Goal: Task Accomplishment & Management: Use online tool/utility

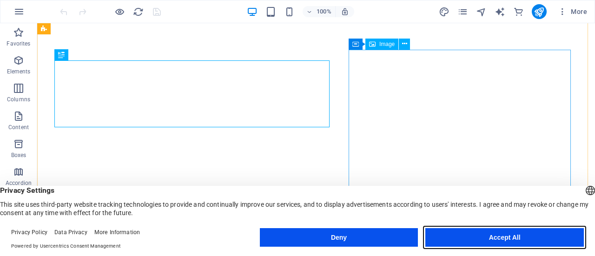
click at [476, 236] on button "Accept All" at bounding box center [505, 237] width 159 height 19
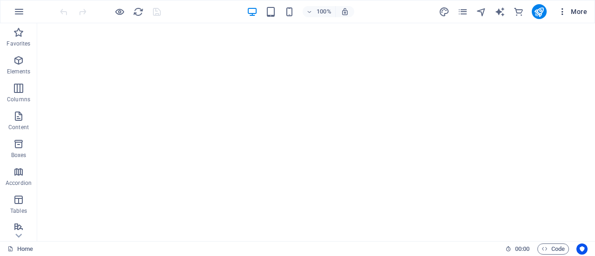
click at [564, 15] on icon "button" at bounding box center [562, 11] width 9 height 9
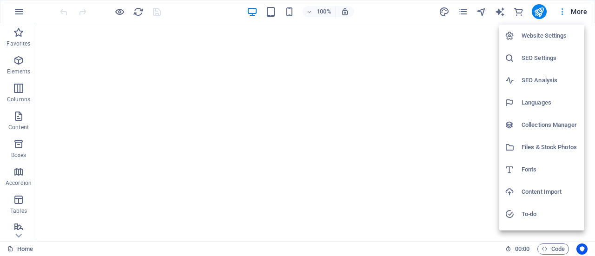
click at [564, 15] on div at bounding box center [297, 128] width 595 height 256
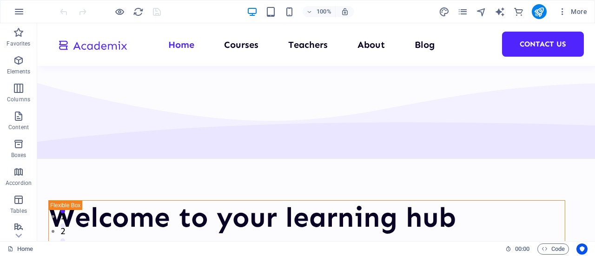
scroll to position [769, 0]
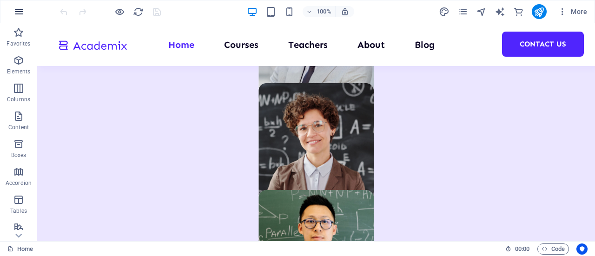
click at [21, 12] on icon "button" at bounding box center [18, 11] width 11 height 11
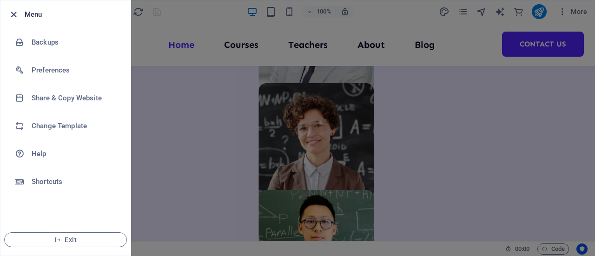
click at [12, 15] on icon "button" at bounding box center [13, 14] width 11 height 11
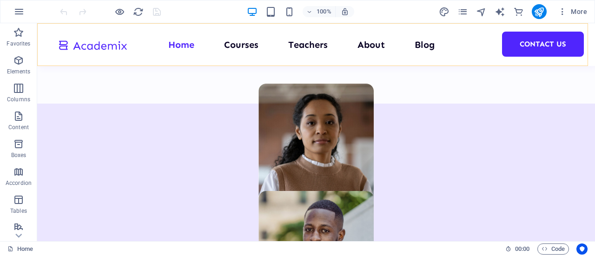
scroll to position [463, 0]
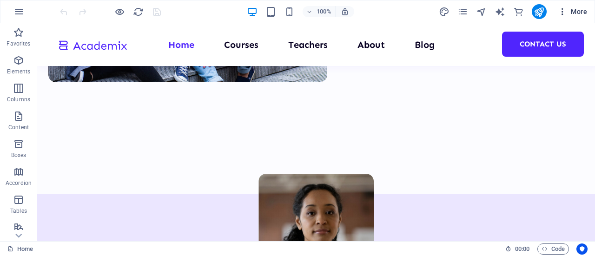
click at [562, 8] on icon "button" at bounding box center [562, 11] width 9 height 9
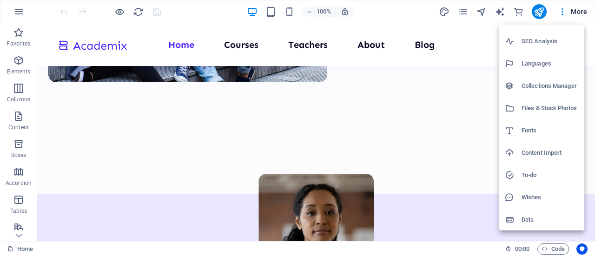
scroll to position [0, 0]
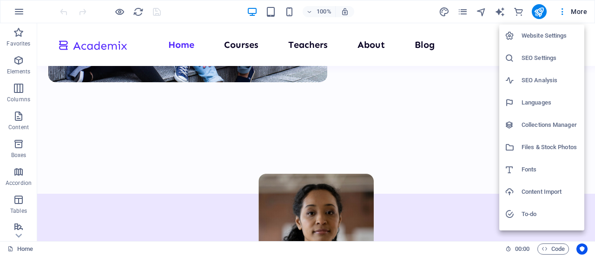
click at [155, 18] on div at bounding box center [297, 128] width 595 height 256
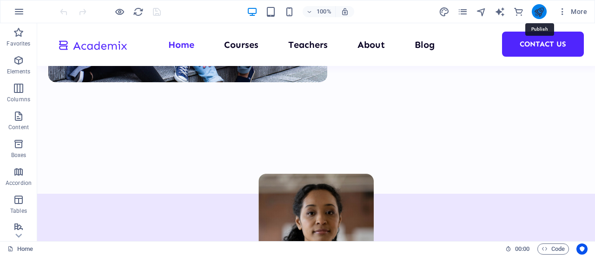
click at [539, 12] on icon "publish" at bounding box center [539, 12] width 11 height 11
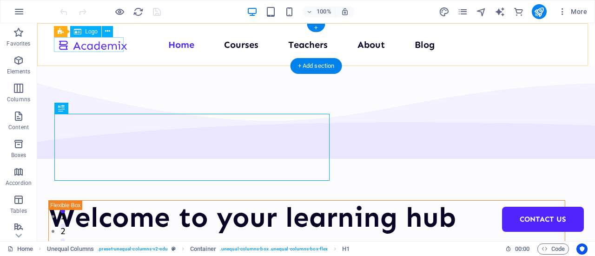
click at [105, 45] on div at bounding box center [93, 44] width 70 height 15
click at [105, 45] on div "Drag here to replace the existing content. Press “Ctrl” if you want to create a…" at bounding box center [316, 132] width 558 height 218
select select "px"
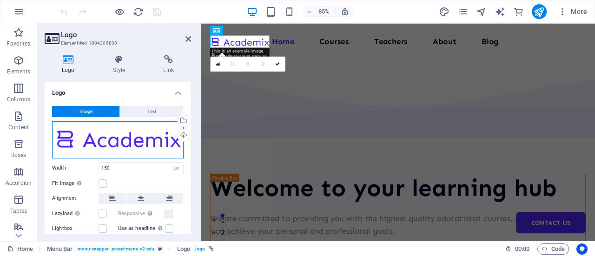
click at [131, 129] on div "Drag files here, click to choose files or select files from Files or our free s…" at bounding box center [118, 139] width 132 height 37
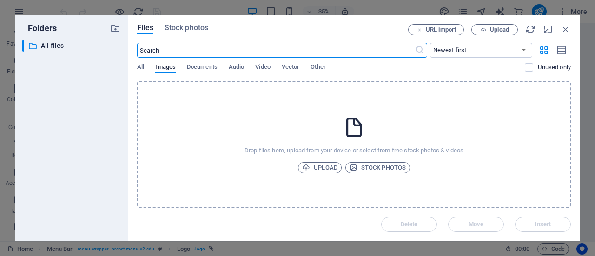
click at [566, 24] on div "Files Stock photos URL import Upload ​ Newest first Oldest first Name (A-Z) Nam…" at bounding box center [354, 128] width 453 height 226
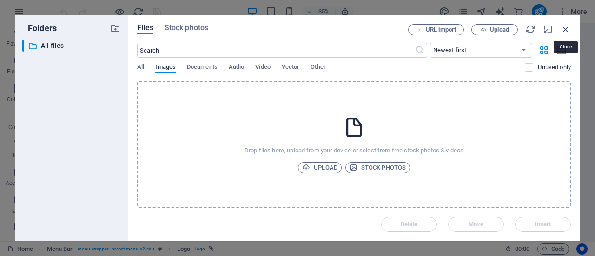
click at [566, 27] on icon "button" at bounding box center [566, 29] width 10 height 10
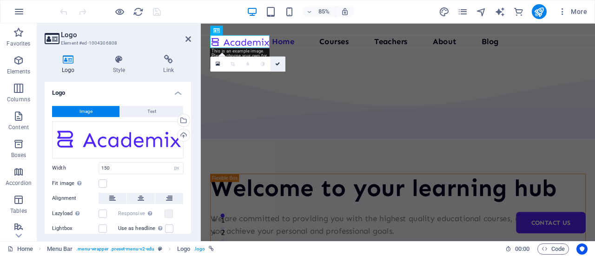
click at [277, 66] on icon at bounding box center [278, 64] width 5 height 5
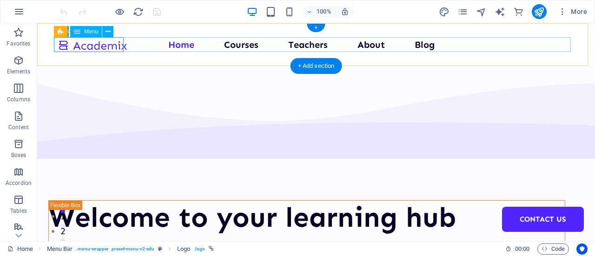
click at [185, 47] on nav "Home Courses Teachers About Blog Contact Us" at bounding box center [316, 44] width 517 height 15
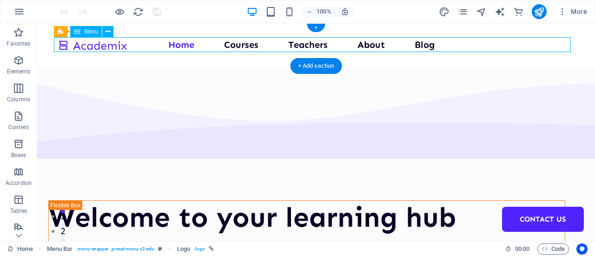
click at [185, 47] on nav "Home Courses Teachers About Blog Contact Us" at bounding box center [316, 44] width 517 height 15
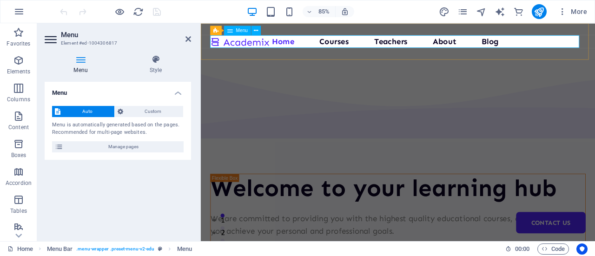
click at [302, 45] on nav "Home Courses Teachers About Blog Contact Us" at bounding box center [433, 44] width 442 height 15
click at [158, 60] on icon at bounding box center [155, 59] width 71 height 9
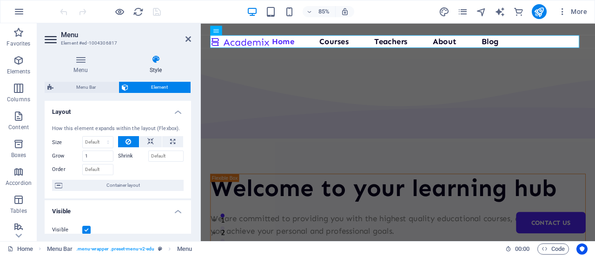
click at [158, 60] on icon at bounding box center [155, 59] width 71 height 9
click at [595, 46] on nav "Home Courses Teachers About Blog Contact Us" at bounding box center [433, 44] width 442 height 15
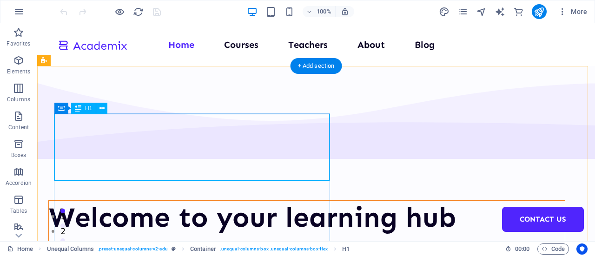
click at [221, 201] on div "Welcome to your learning hub" at bounding box center [307, 217] width 516 height 33
click at [61, 234] on div at bounding box center [307, 239] width 516 height 11
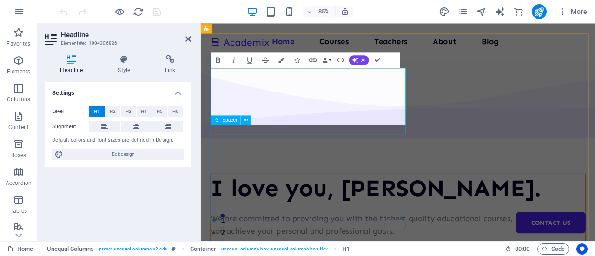
scroll to position [32, 0]
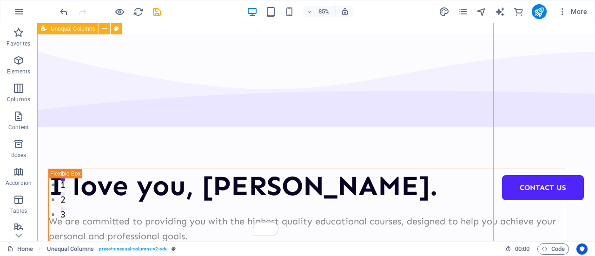
scroll to position [56, 0]
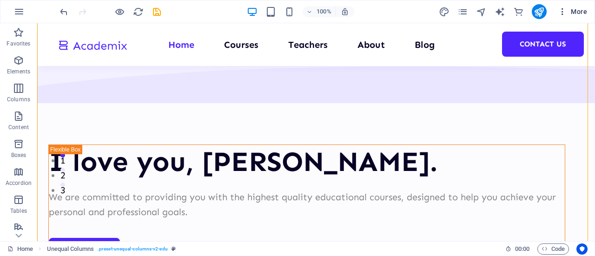
click at [566, 14] on icon "button" at bounding box center [562, 11] width 9 height 9
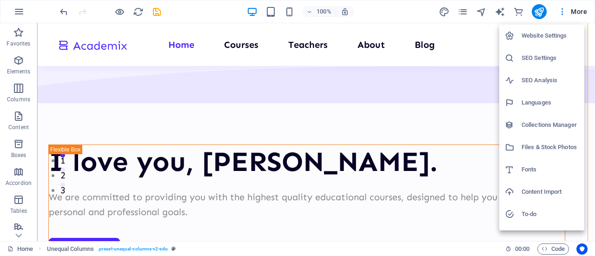
click at [539, 11] on div at bounding box center [297, 128] width 595 height 256
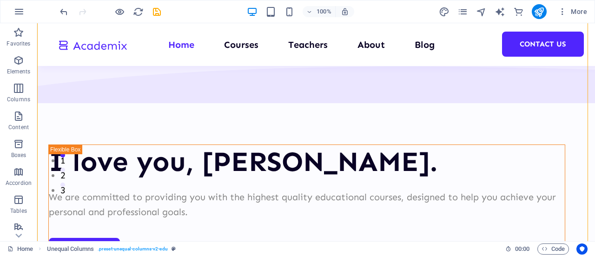
click at [539, 11] on div "Website Settings SEO Settings SEO Analysis Languages Collections Manager Files …" at bounding box center [297, 131] width 595 height 251
click at [539, 11] on icon "publish" at bounding box center [539, 12] width 11 height 11
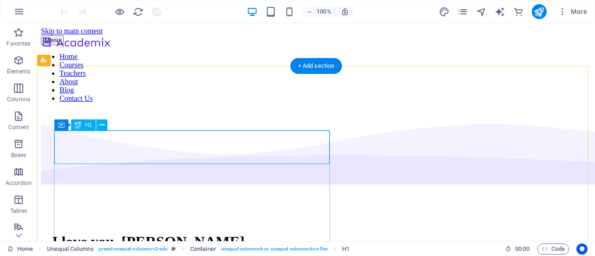
click at [220, 233] on div "I love you, [PERSON_NAME]." at bounding box center [316, 241] width 528 height 17
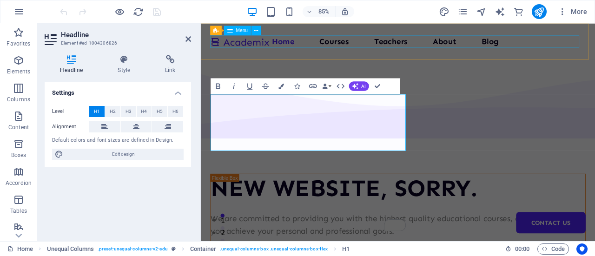
click at [595, 47] on nav "Home Courses Teachers About Blog Contact Us" at bounding box center [433, 44] width 442 height 15
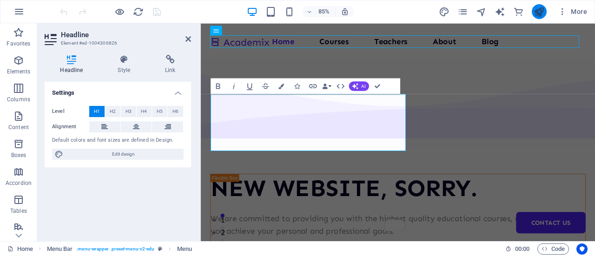
click at [539, 11] on icon "publish" at bounding box center [539, 12] width 11 height 11
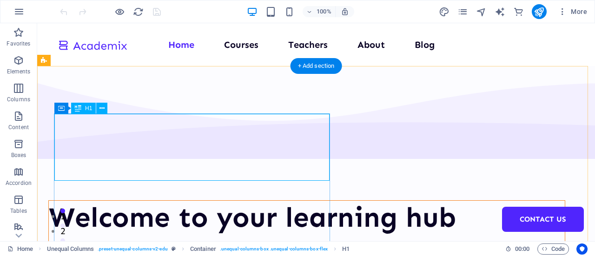
click at [227, 201] on div "Welcome to your learning hub" at bounding box center [307, 217] width 516 height 33
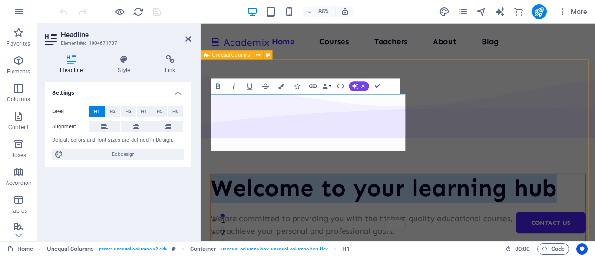
click at [233, 246] on div "We are committed to providing you with the highest quality educational courses,…" at bounding box center [433, 261] width 441 height 30
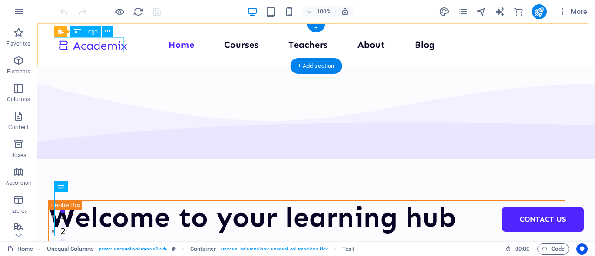
click at [98, 46] on div at bounding box center [93, 44] width 70 height 15
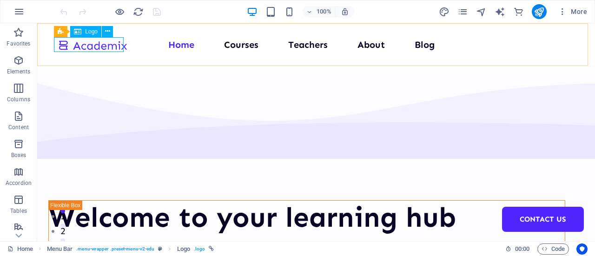
click at [81, 31] on icon at bounding box center [77, 31] width 7 height 11
click at [107, 33] on icon at bounding box center [107, 32] width 5 height 10
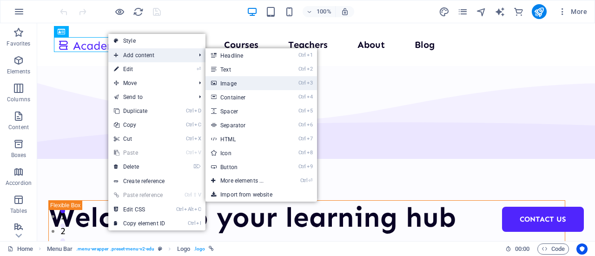
click at [218, 80] on link "Ctrl 3 Image" at bounding box center [244, 83] width 77 height 14
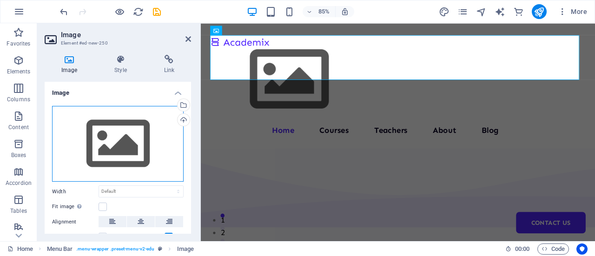
click at [122, 143] on div "Drag files here, click to choose files or select files from Files or our free s…" at bounding box center [118, 144] width 132 height 76
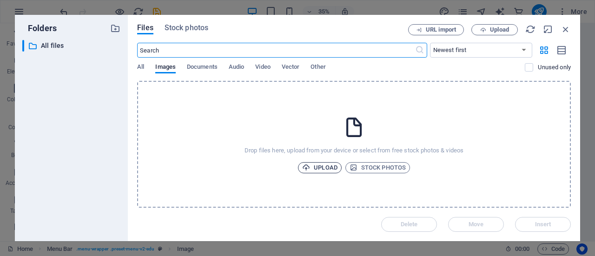
click at [316, 166] on span "Upload" at bounding box center [319, 167] width 35 height 11
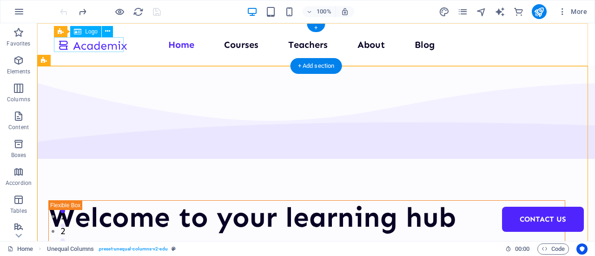
click at [61, 49] on div at bounding box center [93, 44] width 70 height 15
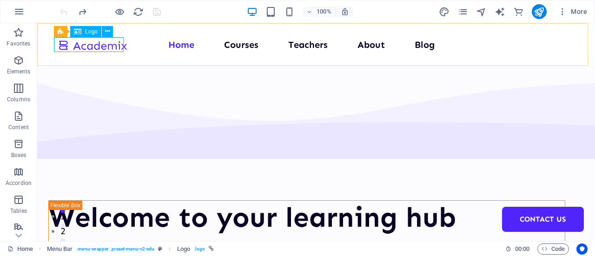
click at [0, 0] on span "Menu Bar" at bounding box center [0, 0] width 0 height 0
click at [68, 47] on div at bounding box center [93, 44] width 70 height 15
click at [80, 33] on icon at bounding box center [77, 31] width 7 height 11
click at [84, 31] on div "Logo" at bounding box center [85, 31] width 31 height 11
click at [105, 32] on icon at bounding box center [107, 32] width 5 height 10
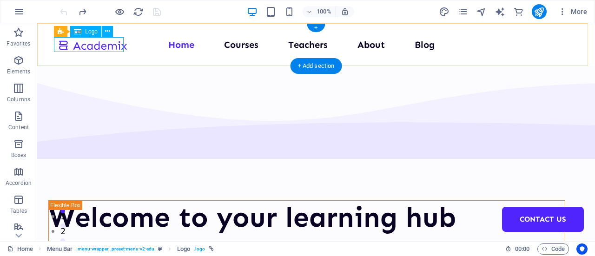
click at [66, 46] on div at bounding box center [93, 44] width 70 height 15
select select "px"
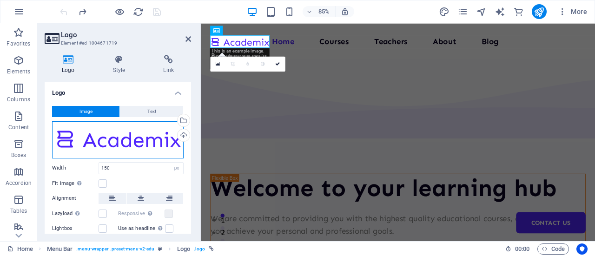
click at [89, 135] on div "Drag files here, click to choose files or select files from Files or our free s…" at bounding box center [118, 139] width 132 height 37
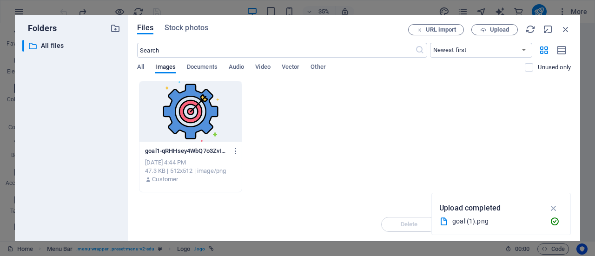
click at [186, 124] on div at bounding box center [191, 111] width 102 height 60
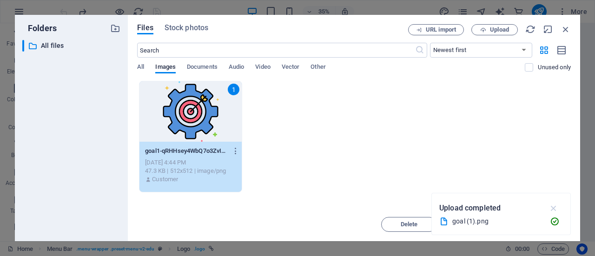
click at [556, 209] on icon "button" at bounding box center [554, 208] width 11 height 10
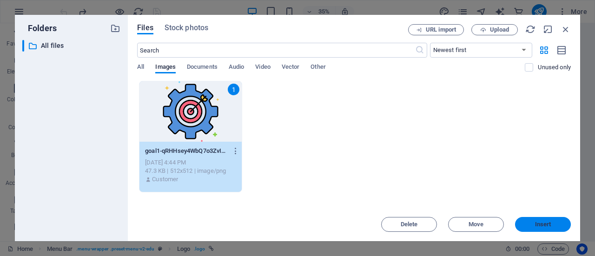
click at [531, 228] on button "Insert" at bounding box center [543, 224] width 56 height 15
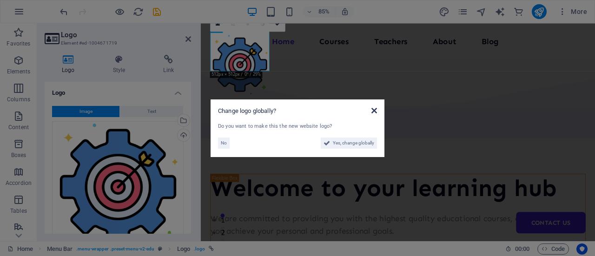
click at [374, 110] on icon at bounding box center [375, 110] width 6 height 7
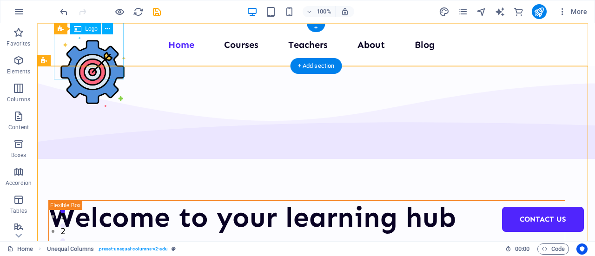
click at [97, 53] on div at bounding box center [93, 72] width 70 height 70
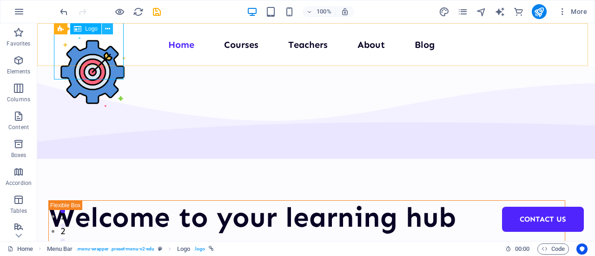
click at [104, 25] on button at bounding box center [107, 28] width 11 height 11
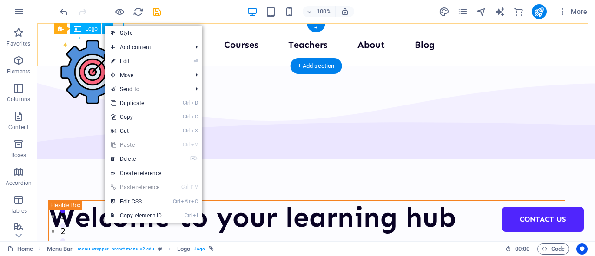
click at [73, 56] on div at bounding box center [93, 72] width 70 height 70
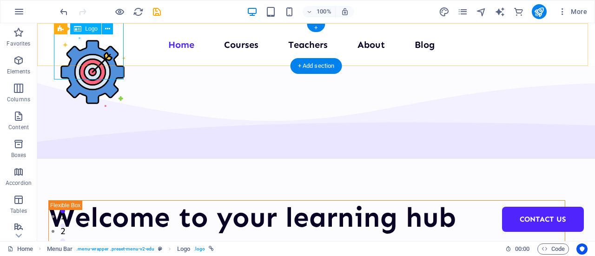
click at [73, 56] on div at bounding box center [93, 72] width 70 height 70
select select "px"
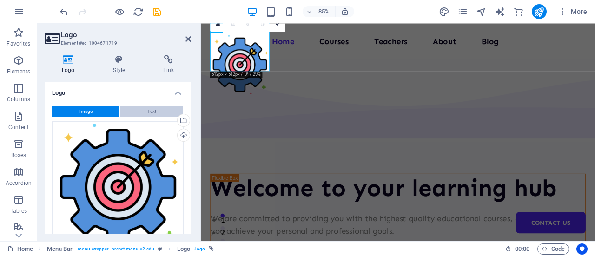
scroll to position [137, 0]
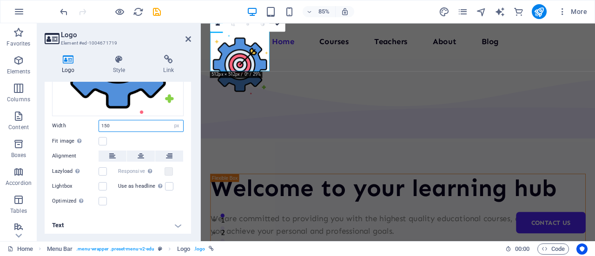
drag, startPoint x: 134, startPoint y: 124, endPoint x: 83, endPoint y: 122, distance: 51.2
click at [83, 122] on div "Width 150 Default auto px rem % em vh vw" at bounding box center [118, 126] width 132 height 12
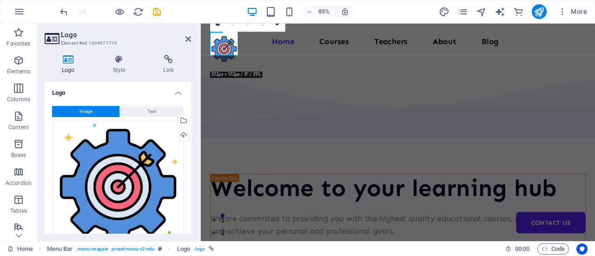
scroll to position [117, 0]
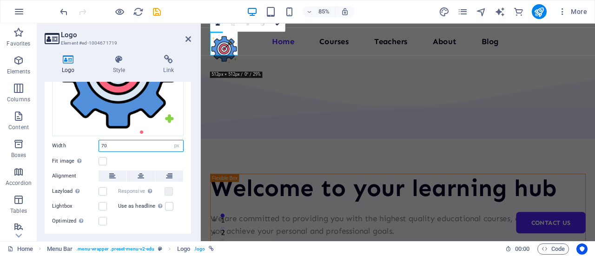
drag, startPoint x: 117, startPoint y: 141, endPoint x: 93, endPoint y: 139, distance: 23.3
click at [93, 140] on div "Width 70 Default auto px rem % em vh vw" at bounding box center [118, 146] width 132 height 12
type input "30"
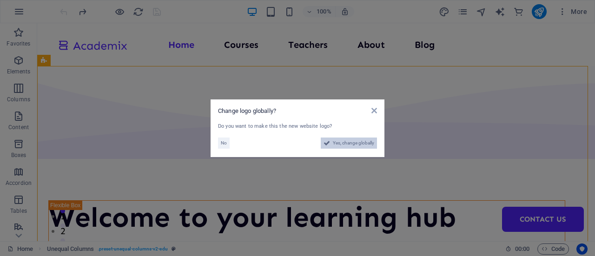
click at [338, 146] on span "Yes, change globally" at bounding box center [353, 143] width 41 height 11
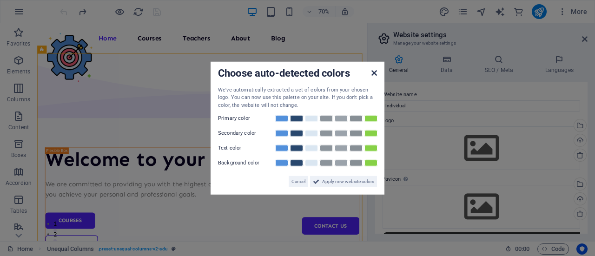
click at [373, 72] on icon at bounding box center [375, 72] width 6 height 7
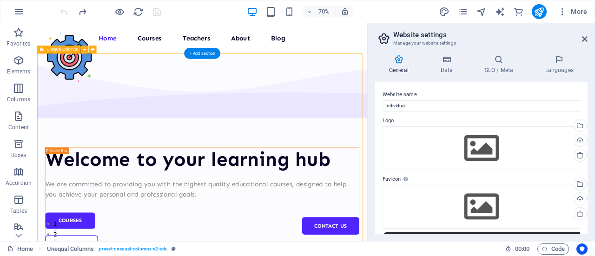
click at [586, 39] on icon at bounding box center [585, 38] width 6 height 7
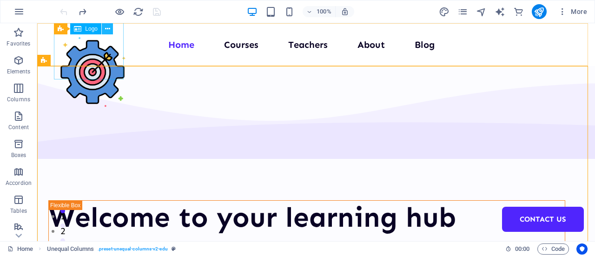
click at [105, 31] on icon at bounding box center [107, 29] width 5 height 10
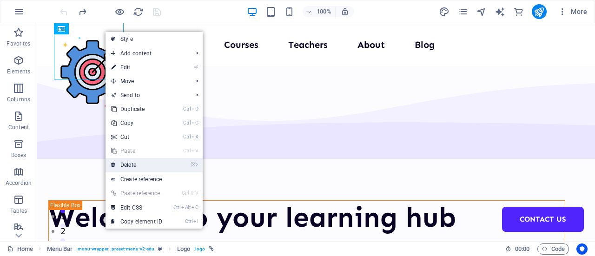
click at [147, 162] on link "⌦ Delete" at bounding box center [137, 165] width 62 height 14
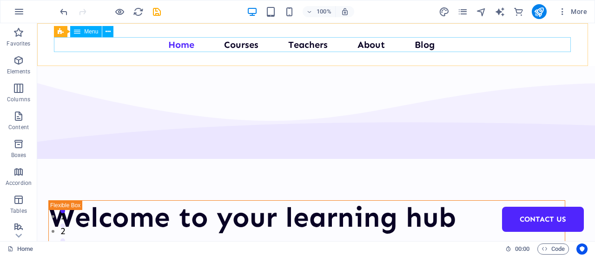
click at [79, 27] on icon at bounding box center [77, 31] width 7 height 11
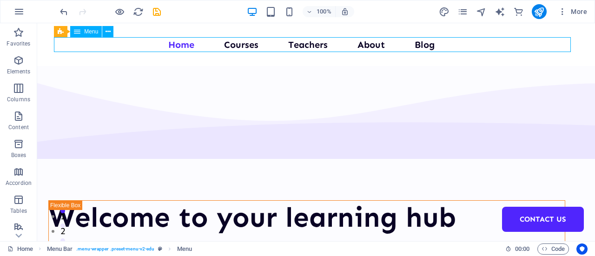
click at [78, 30] on icon at bounding box center [77, 31] width 7 height 11
click at [78, 32] on icon at bounding box center [77, 31] width 7 height 11
click at [110, 34] on icon at bounding box center [108, 32] width 5 height 10
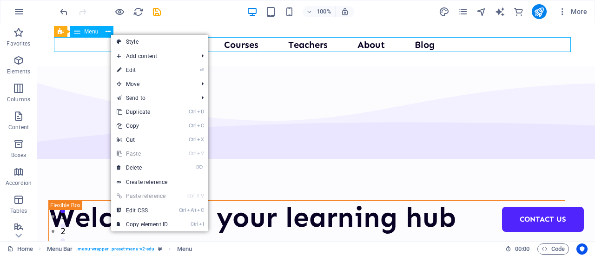
click at [87, 58] on div "Menu Home Courses Teachers About Blog Contact Us" at bounding box center [316, 44] width 558 height 43
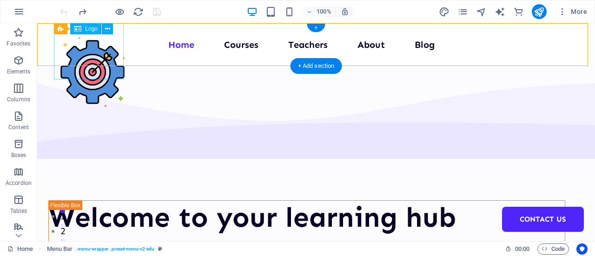
click at [87, 47] on div at bounding box center [93, 72] width 70 height 70
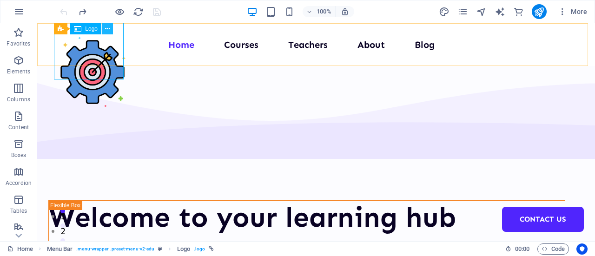
click at [104, 30] on button at bounding box center [107, 28] width 11 height 11
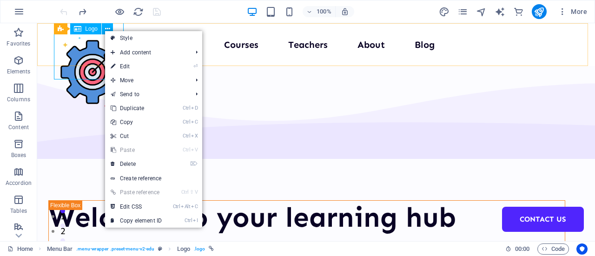
click at [87, 30] on span "Logo" at bounding box center [91, 29] width 13 height 6
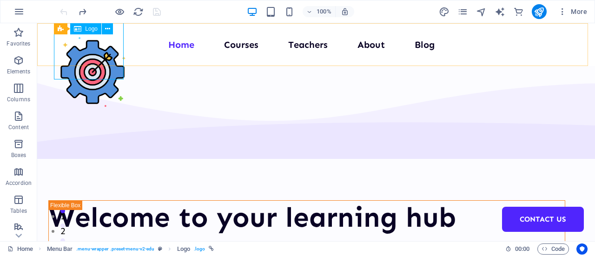
click at [87, 30] on span "Logo" at bounding box center [91, 29] width 13 height 6
select select "px"
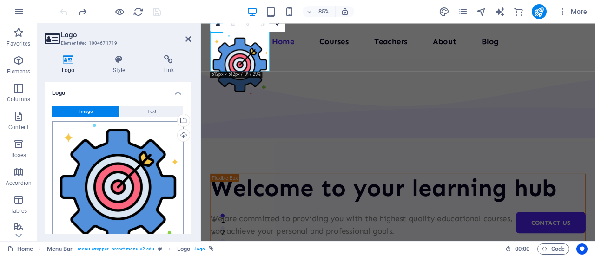
scroll to position [137, 0]
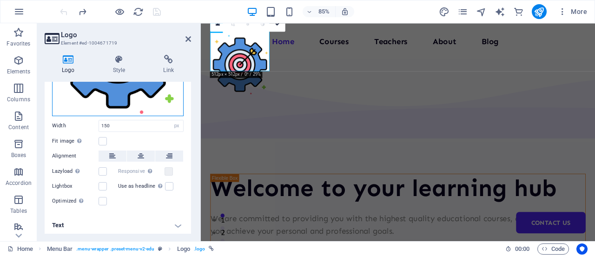
click at [132, 107] on div "Drag files here, click to choose files or select files from Files or our free s…" at bounding box center [118, 51] width 132 height 132
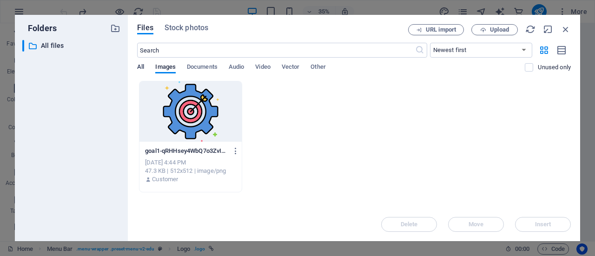
click at [141, 67] on span "All" at bounding box center [140, 67] width 7 height 13
click at [294, 68] on span "Vector" at bounding box center [291, 67] width 18 height 13
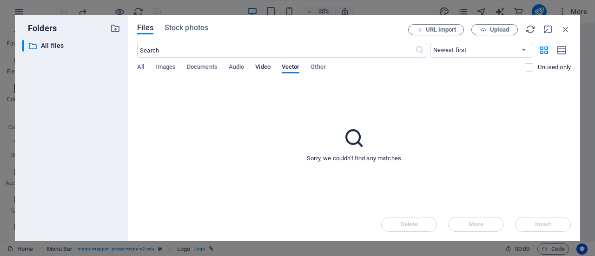
drag, startPoint x: 318, startPoint y: 68, endPoint x: 264, endPoint y: 72, distance: 54.6
click at [264, 72] on div "All Images Documents Audio Video Vector Other" at bounding box center [331, 72] width 388 height 18
click at [167, 70] on span "Images" at bounding box center [165, 67] width 20 height 13
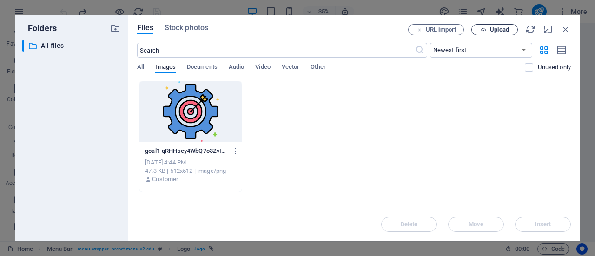
click at [480, 31] on span "Upload" at bounding box center [495, 30] width 38 height 6
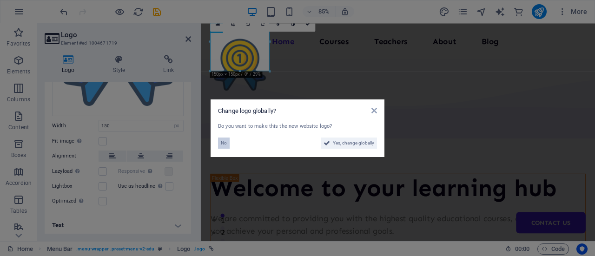
click at [226, 144] on span "No" at bounding box center [224, 143] width 6 height 11
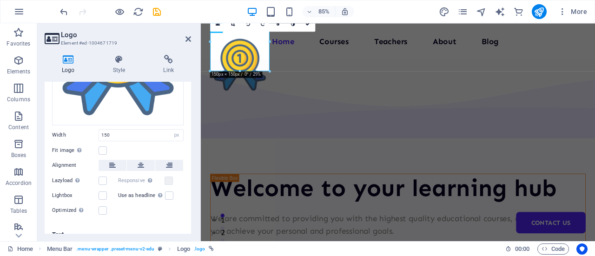
scroll to position [128, 0]
drag, startPoint x: 470, startPoint y: 94, endPoint x: 252, endPoint y: 45, distance: 224.1
drag, startPoint x: 117, startPoint y: 134, endPoint x: 87, endPoint y: 134, distance: 29.8
click at [87, 134] on div "Width 150 Default auto px rem % em vh vw" at bounding box center [118, 135] width 132 height 12
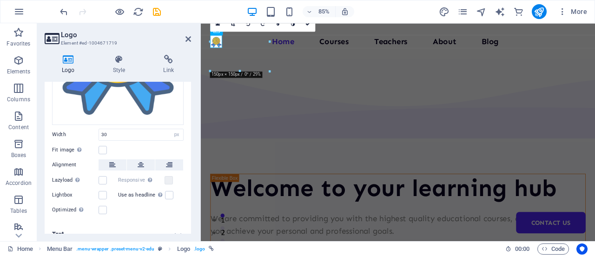
click at [112, 139] on div "Image Text Drag files here, click to choose files or select files from Files or…" at bounding box center [118, 97] width 147 height 253
drag, startPoint x: 116, startPoint y: 132, endPoint x: 71, endPoint y: 125, distance: 45.6
click at [71, 125] on div "Image Text Drag files here, click to choose files or select files from Files or…" at bounding box center [118, 97] width 147 height 253
type input "40"
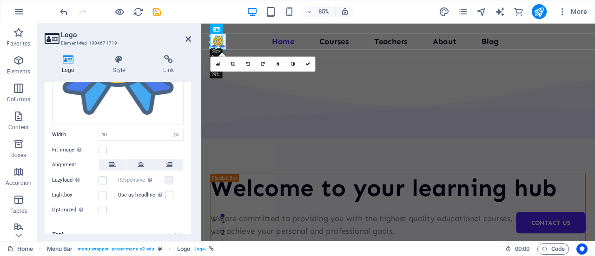
scroll to position [137, 0]
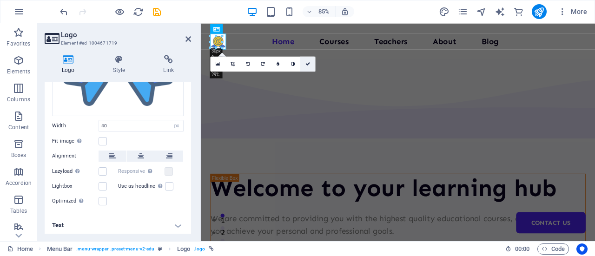
click at [309, 59] on link at bounding box center [307, 64] width 15 height 15
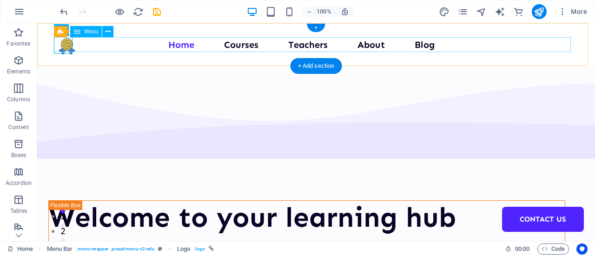
click at [237, 45] on nav "Home Courses Teachers About Blog Contact Us" at bounding box center [316, 44] width 517 height 15
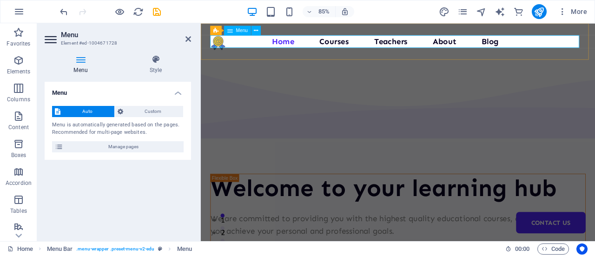
click at [326, 44] on nav "Home Courses Teachers About Blog Contact Us" at bounding box center [433, 44] width 442 height 15
click at [342, 44] on nav "Home Courses Teachers About Blog Contact Us" at bounding box center [433, 44] width 442 height 15
click at [93, 114] on span "Auto" at bounding box center [87, 111] width 48 height 11
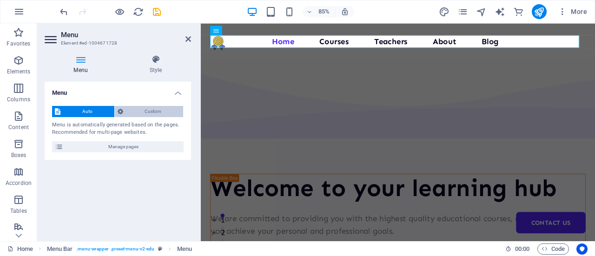
click at [127, 113] on span "Custom" at bounding box center [153, 111] width 55 height 11
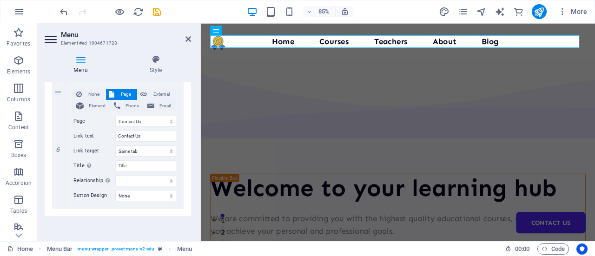
scroll to position [523, 0]
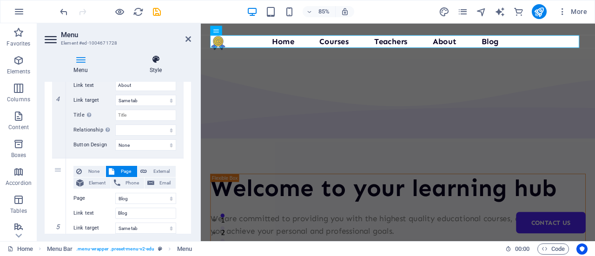
click at [153, 65] on h4 "Style" at bounding box center [155, 65] width 71 height 20
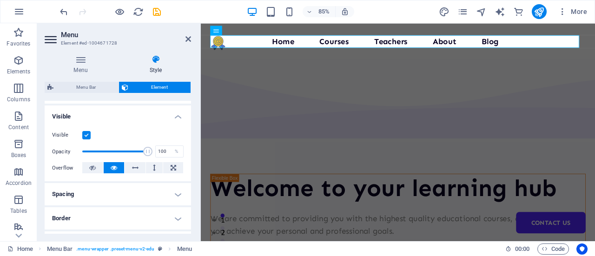
scroll to position [97, 0]
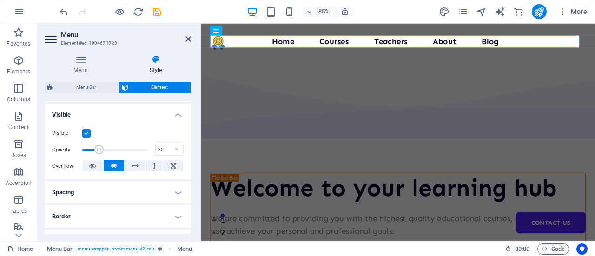
drag, startPoint x: 146, startPoint y: 147, endPoint x: 98, endPoint y: 149, distance: 47.9
click at [98, 149] on span at bounding box center [98, 149] width 9 height 9
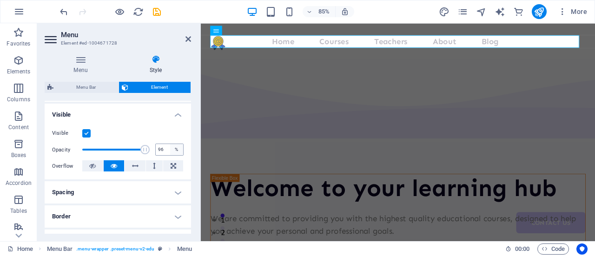
type input "100"
drag, startPoint x: 98, startPoint y: 149, endPoint x: 177, endPoint y: 150, distance: 79.1
click at [177, 150] on div "Opacity 100 %" at bounding box center [118, 150] width 132 height 14
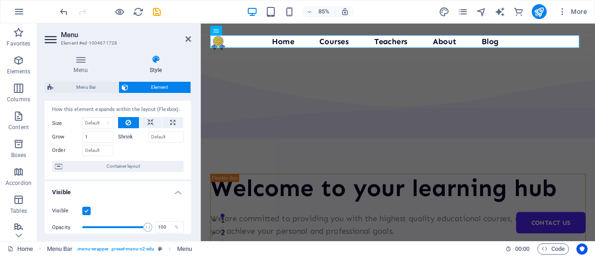
scroll to position [0, 0]
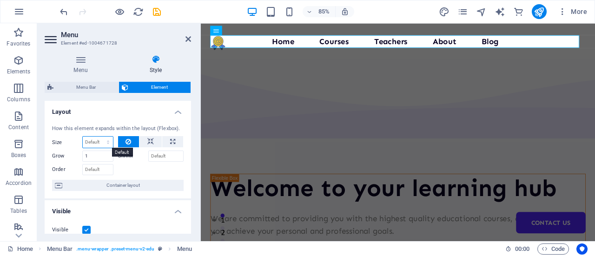
click at [107, 144] on select "Default auto px % 1/1 1/2 1/3 1/4 1/5 1/6 1/7 1/8 1/9 1/10" at bounding box center [98, 142] width 30 height 11
select select "1/2"
click at [99, 137] on select "Default auto px % 1/1 1/2 1/3 1/4 1/5 1/6 1/7 1/8 1/9 1/10" at bounding box center [98, 142] width 30 height 11
type input "50"
select select "%"
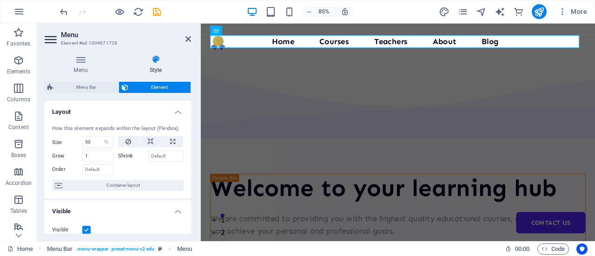
select select "DISABLED_OPTION_VALUE"
click at [152, 114] on h4 "Layout" at bounding box center [118, 109] width 147 height 17
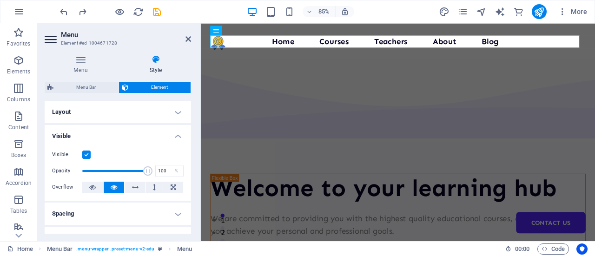
click at [135, 136] on h4 "Visible" at bounding box center [118, 133] width 147 height 17
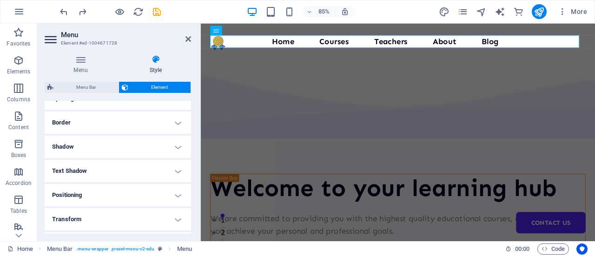
scroll to position [64, 0]
click at [125, 166] on h4 "Text Shadow" at bounding box center [118, 169] width 147 height 22
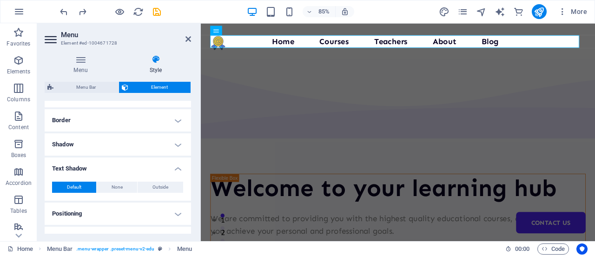
click at [125, 166] on h4 "Text Shadow" at bounding box center [118, 166] width 147 height 17
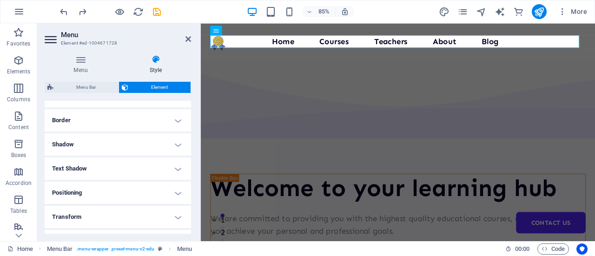
scroll to position [0, 0]
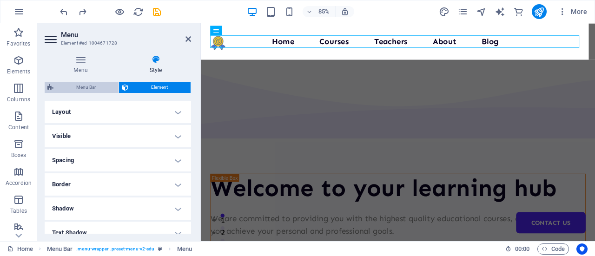
click at [86, 87] on span "Menu Bar" at bounding box center [86, 87] width 60 height 11
select select "px"
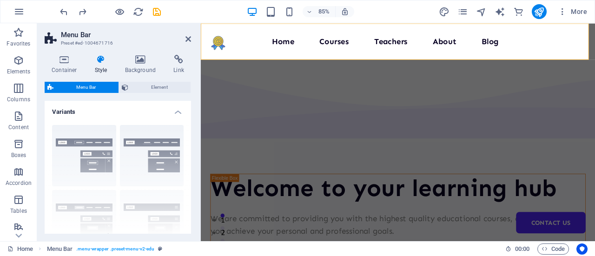
scroll to position [31, 0]
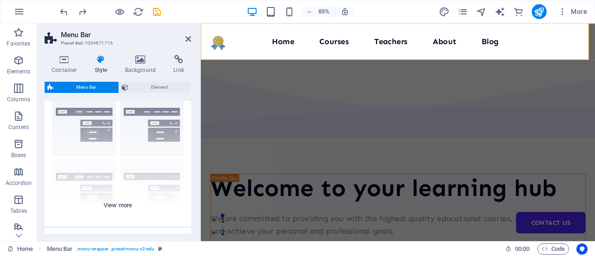
click at [164, 132] on div "Border Centered Default Fixed Loki Trigger Wide XXL" at bounding box center [118, 157] width 147 height 140
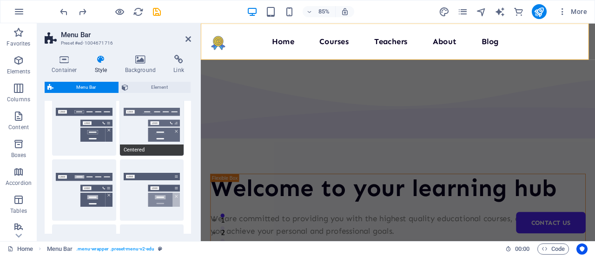
click at [159, 125] on button "Centered" at bounding box center [152, 124] width 64 height 61
type input "1"
select select "rem"
type input "1"
select select "rem"
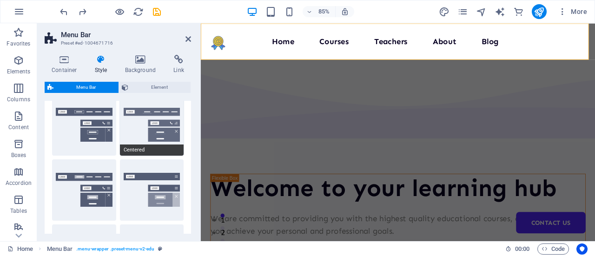
type input "1"
select select "rem"
type input "1"
select select "rem"
type input "1"
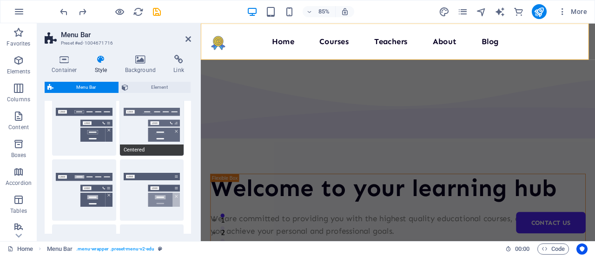
select select "rem"
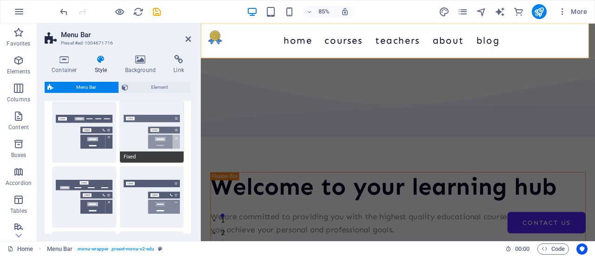
scroll to position [0, 0]
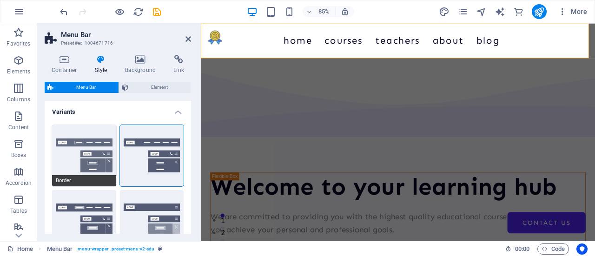
click at [99, 155] on button "Border" at bounding box center [84, 155] width 64 height 61
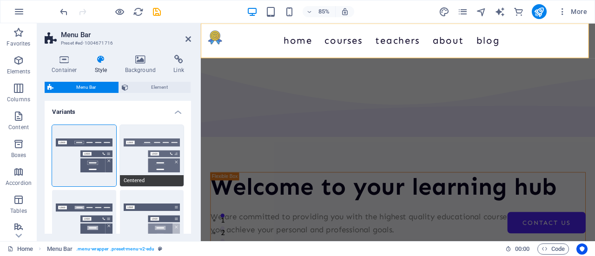
click at [148, 162] on button "Centered" at bounding box center [152, 155] width 64 height 61
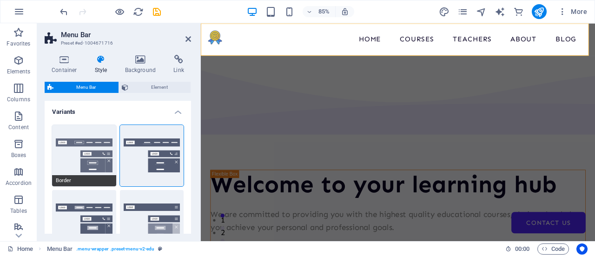
click at [92, 160] on button "Border" at bounding box center [84, 155] width 64 height 61
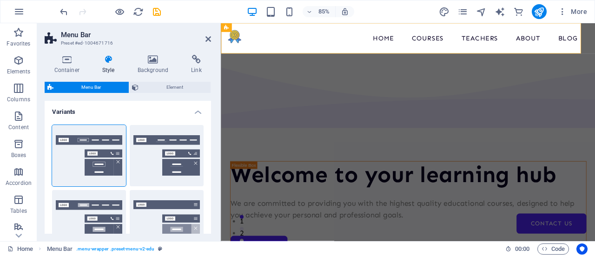
drag, startPoint x: 199, startPoint y: 130, endPoint x: 221, endPoint y: 120, distance: 24.4
click at [221, 120] on div "Menu Bar Preset #ed-1004671716 Container Style Background Link Size Height Defa…" at bounding box center [316, 132] width 558 height 218
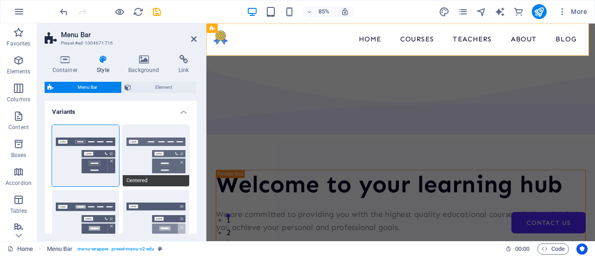
drag, startPoint x: 219, startPoint y: 142, endPoint x: 149, endPoint y: 147, distance: 69.5
click at [149, 147] on aside "Menu Bar Preset #ed-1004671716 Container Style Background Link Size Height Defa…" at bounding box center [121, 132] width 169 height 218
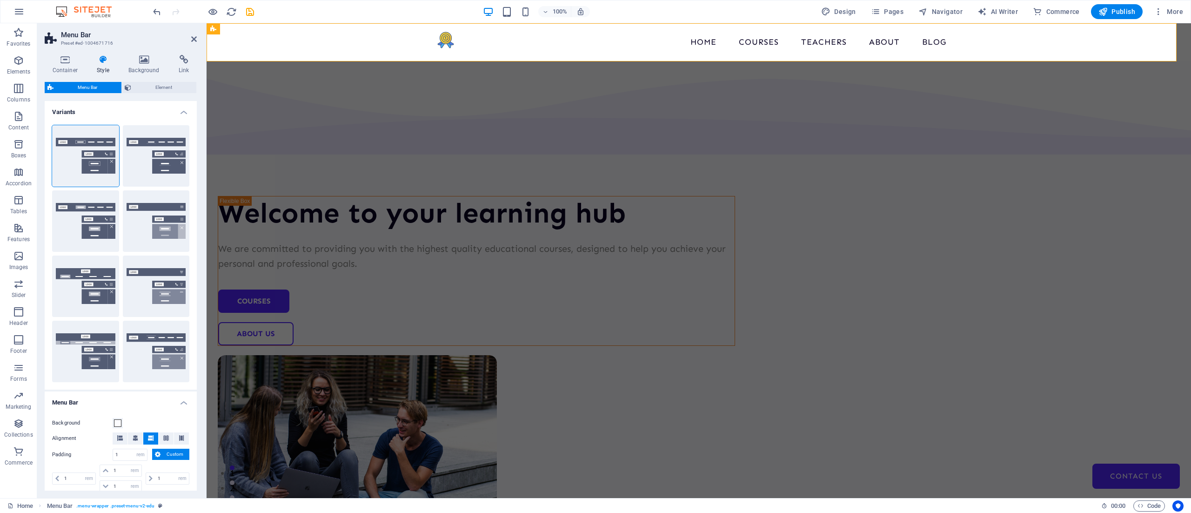
drag, startPoint x: 762, startPoint y: 24, endPoint x: 384, endPoint y: 228, distance: 429.7
click at [384, 228] on div "Welcome to your learning hub We are committed to providing you with the highest…" at bounding box center [698, 356] width 984 height 591
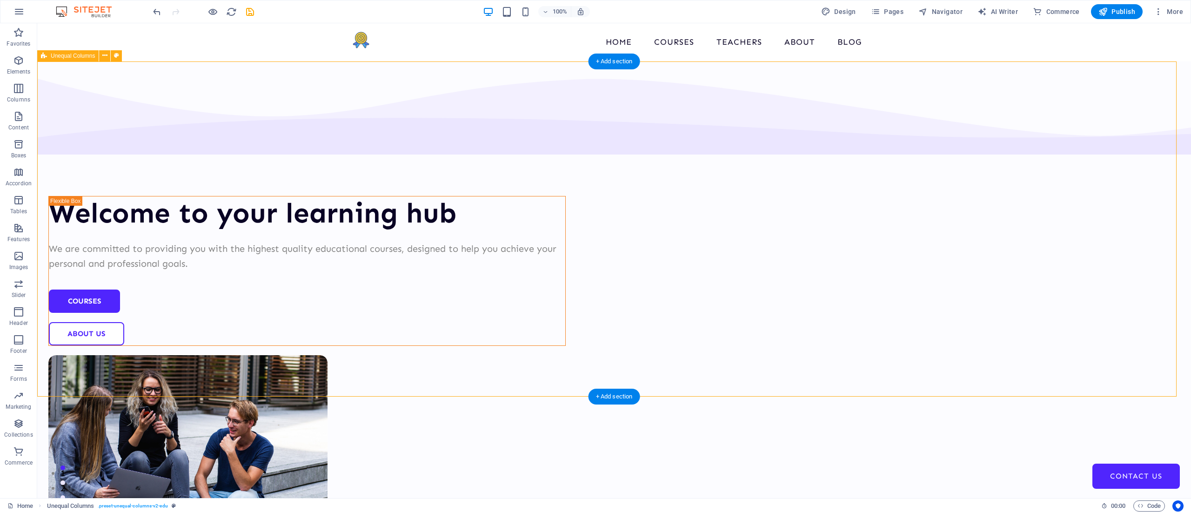
click at [595, 70] on div "Welcome to your learning hub We are committed to providing you with the highest…" at bounding box center [613, 356] width 1153 height 591
click at [233, 100] on div "Welcome to your learning hub We are committed to providing you with the highest…" at bounding box center [613, 356] width 1153 height 591
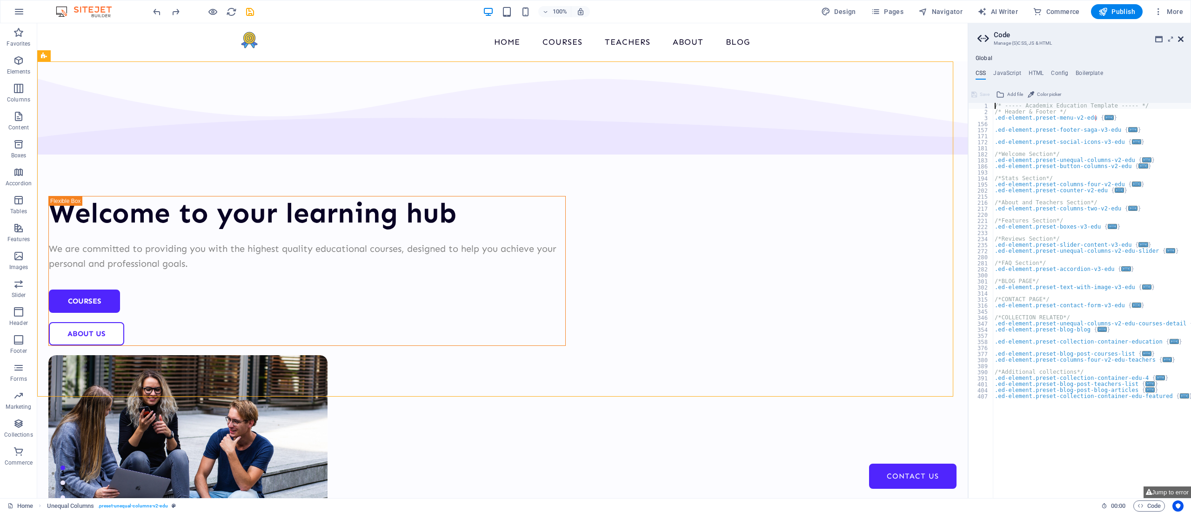
click at [595, 37] on icon at bounding box center [1181, 38] width 6 height 7
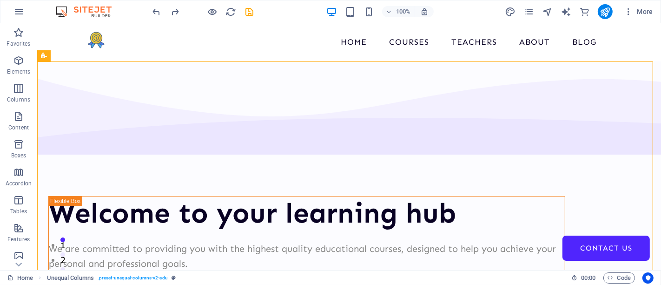
drag, startPoint x: 1217, startPoint y: 38, endPoint x: 164, endPoint y: 86, distance: 1054.1
click at [73, 55] on span "Unequal Columns" at bounding box center [73, 56] width 44 height 6
click at [99, 10] on img at bounding box center [88, 11] width 70 height 11
click at [62, 14] on img at bounding box center [88, 11] width 70 height 11
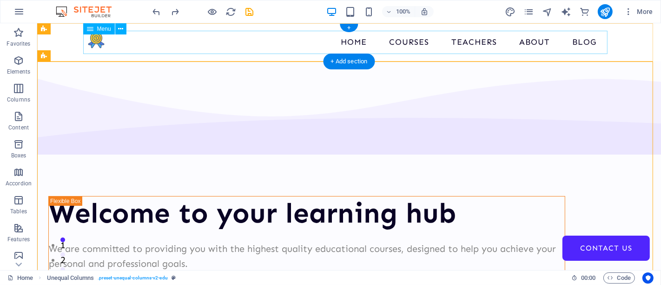
click at [335, 46] on nav "Home Courses Teachers About Blog Contact Us" at bounding box center [349, 42] width 525 height 23
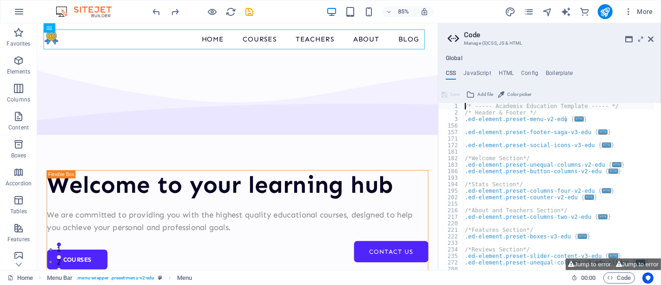
click at [595, 39] on aside "Code Manage (S)CSS, JS & HTML Global CSS JavaScript HTML Config Boilerplate /* …" at bounding box center [549, 146] width 223 height 246
click at [595, 37] on icon at bounding box center [651, 38] width 6 height 7
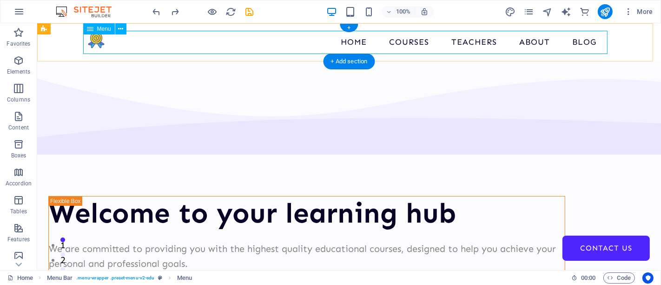
click at [266, 49] on nav "Home Courses Teachers About Blog Contact Us" at bounding box center [349, 42] width 525 height 23
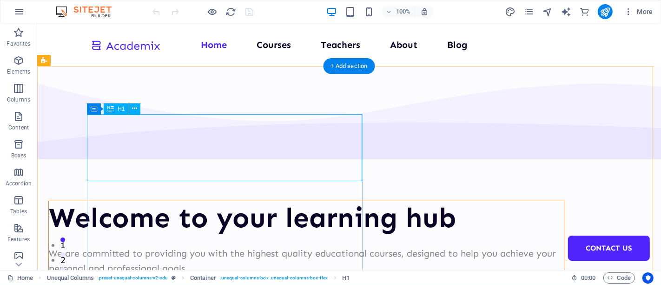
click at [182, 201] on div "Welcome to your learning hub" at bounding box center [306, 217] width 516 height 33
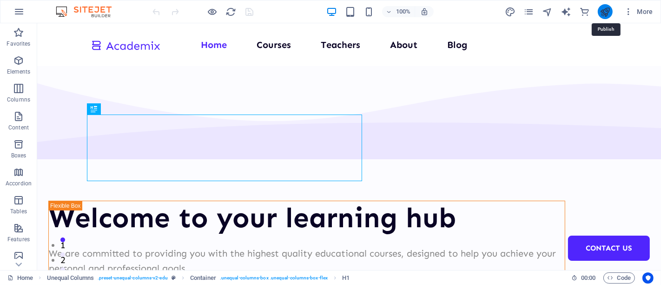
click at [605, 7] on icon "publish" at bounding box center [605, 12] width 11 height 11
